Goal: Navigation & Orientation: Find specific page/section

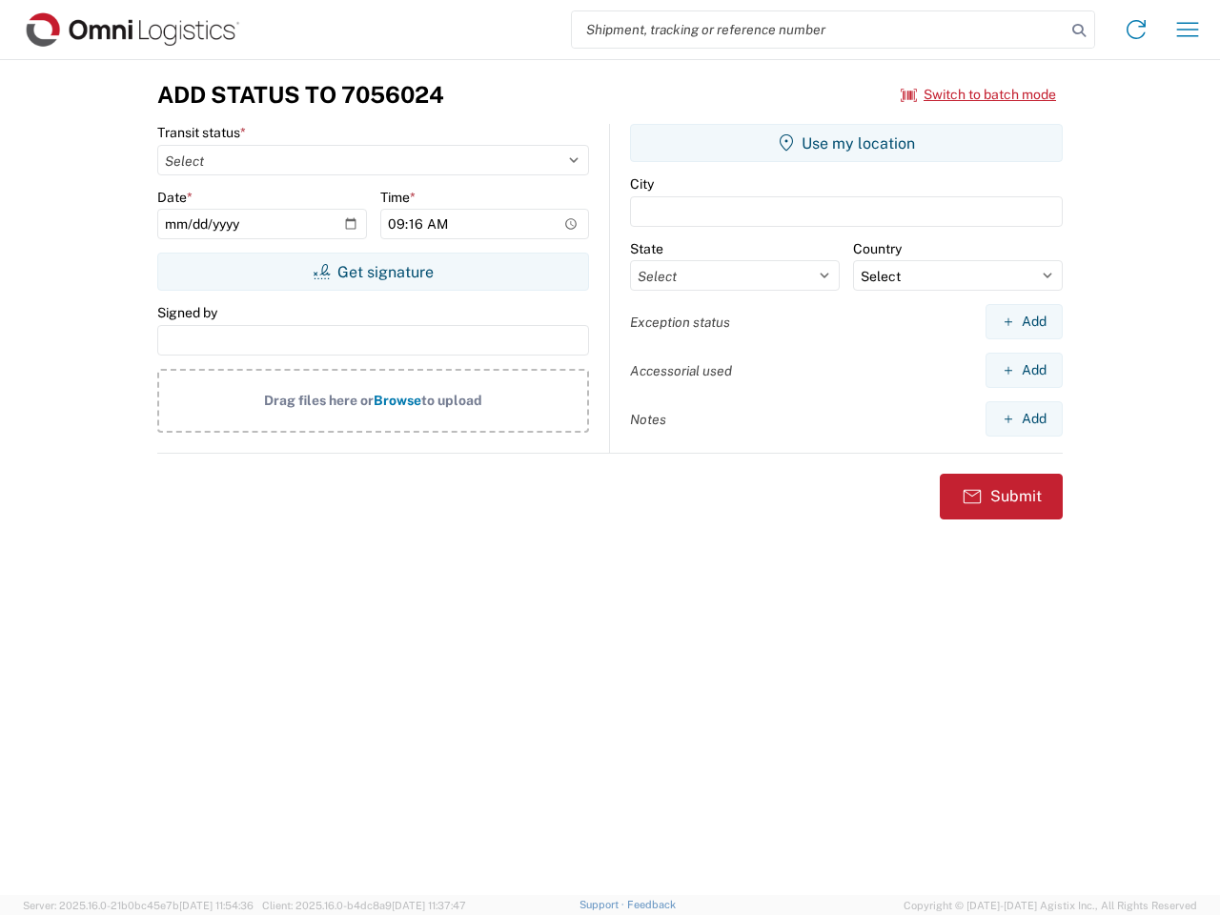
click at [818, 30] on input "search" at bounding box center [819, 29] width 494 height 36
click at [1079, 30] on icon at bounding box center [1078, 30] width 27 height 27
click at [1136, 30] on icon at bounding box center [1136, 29] width 30 height 30
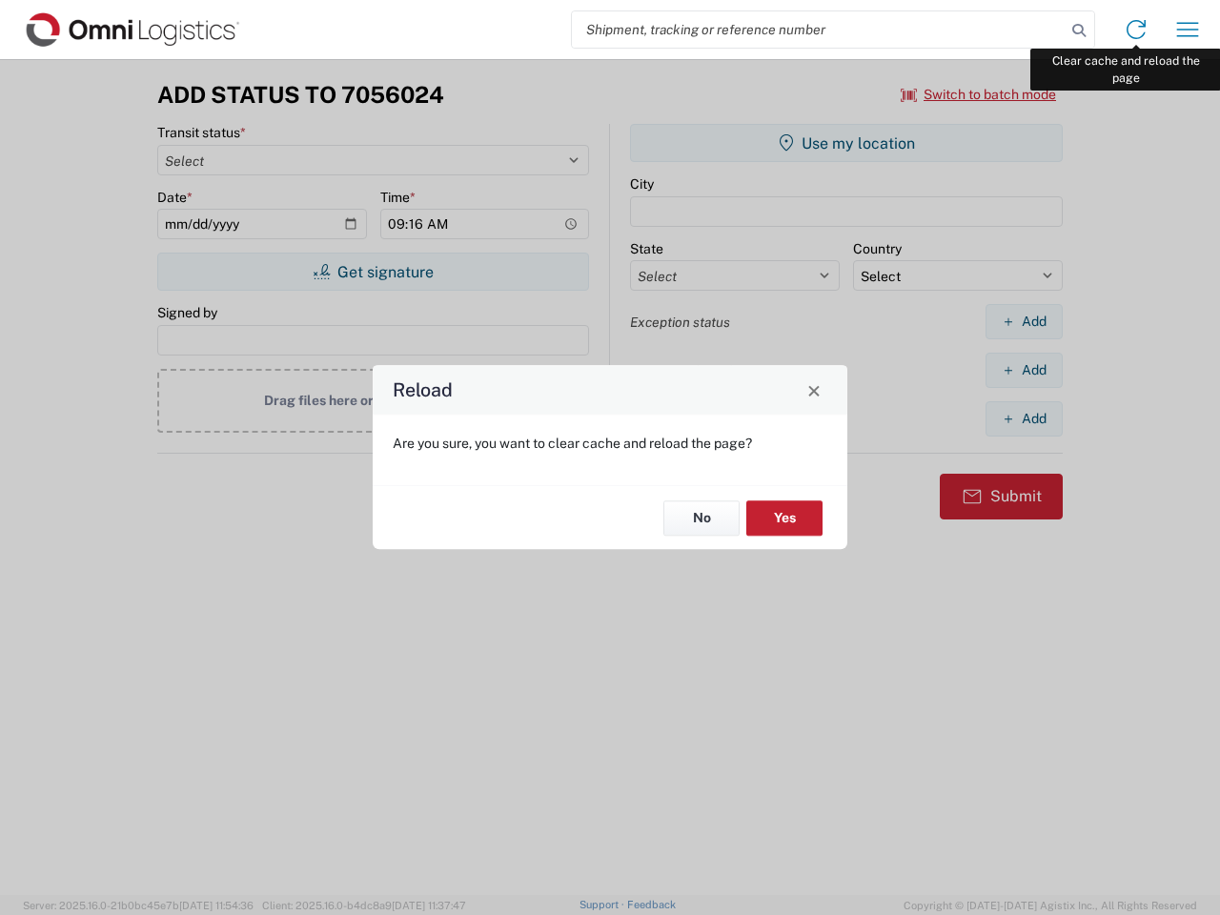
click at [1187, 30] on div "Reload Are you sure, you want to clear cache and reload the page? No Yes" at bounding box center [610, 457] width 1220 height 915
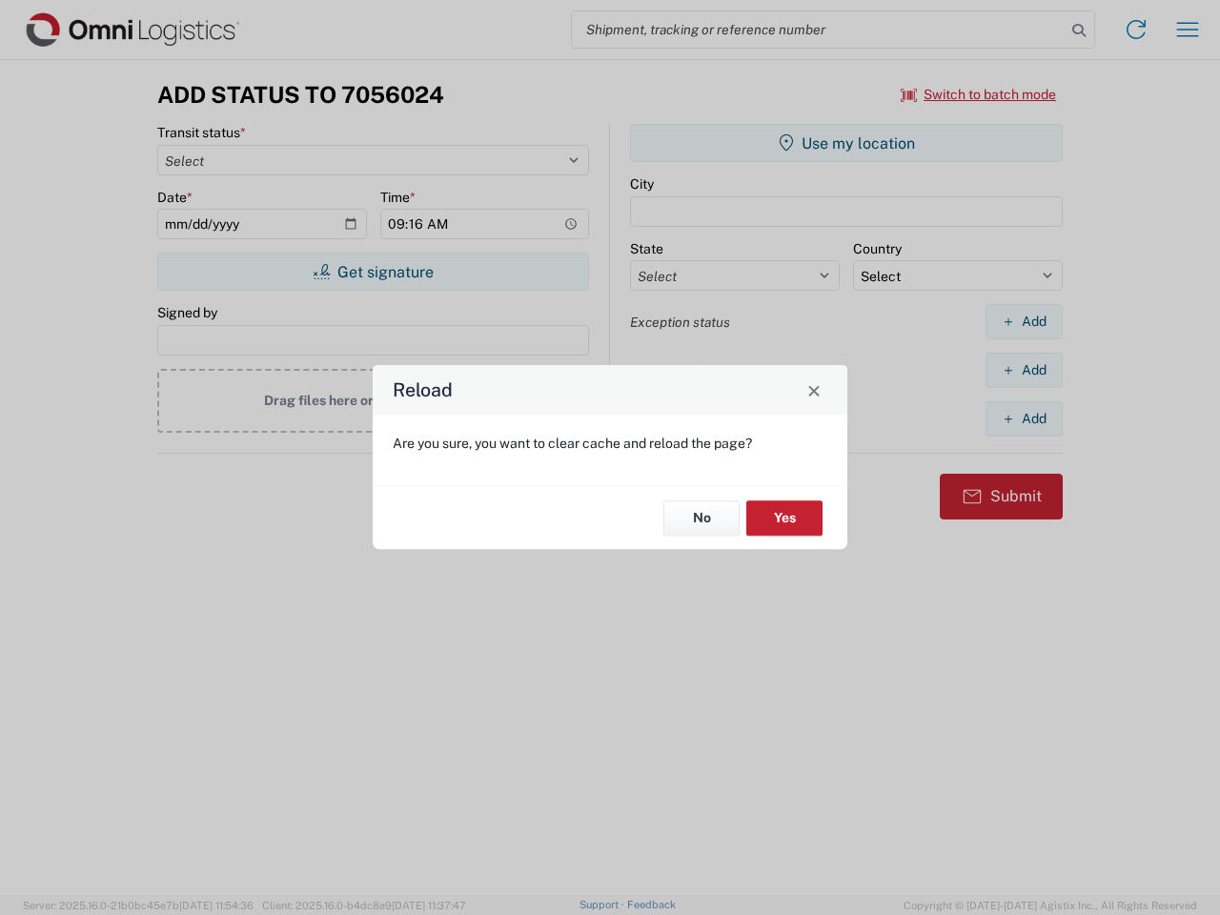
click at [979, 94] on div "Reload Are you sure, you want to clear cache and reload the page? No Yes" at bounding box center [610, 457] width 1220 height 915
click at [373, 272] on div "Reload Are you sure, you want to clear cache and reload the page? No Yes" at bounding box center [610, 457] width 1220 height 915
click at [846, 143] on div "Reload Are you sure, you want to clear cache and reload the page? No Yes" at bounding box center [610, 457] width 1220 height 915
click at [1023, 321] on div "Reload Are you sure, you want to clear cache and reload the page? No Yes" at bounding box center [610, 457] width 1220 height 915
click at [1023, 370] on div "Reload Are you sure, you want to clear cache and reload the page? No Yes" at bounding box center [610, 457] width 1220 height 915
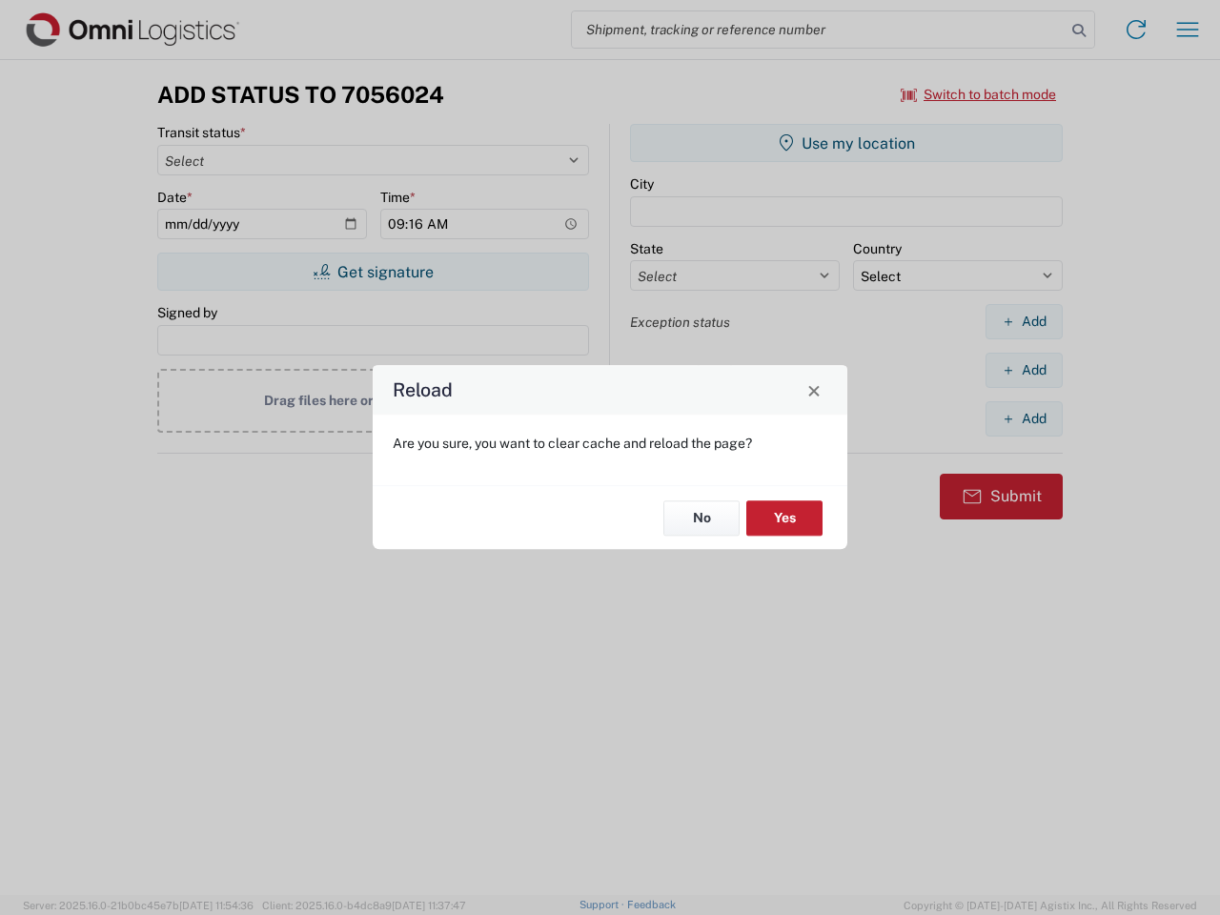
click at [1023, 418] on div "Reload Are you sure, you want to clear cache and reload the page? No Yes" at bounding box center [610, 457] width 1220 height 915
